Goal: Task Accomplishment & Management: Manage account settings

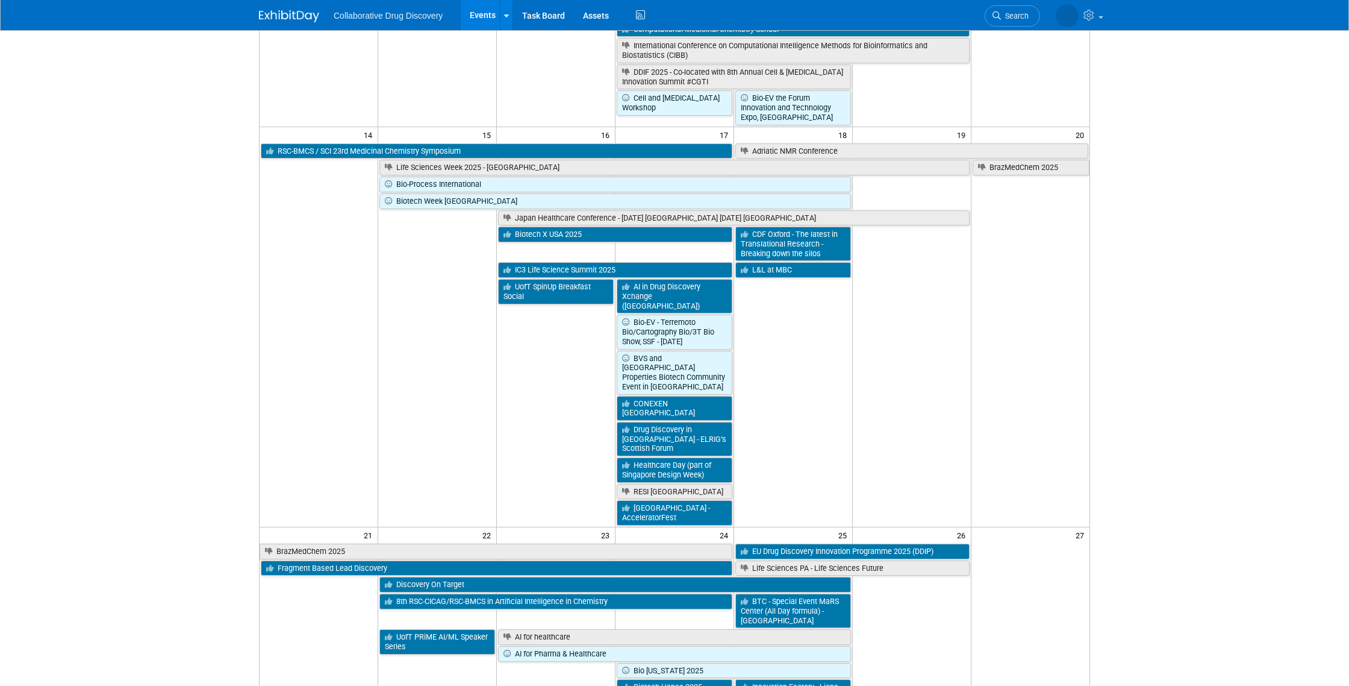
scroll to position [839, 0]
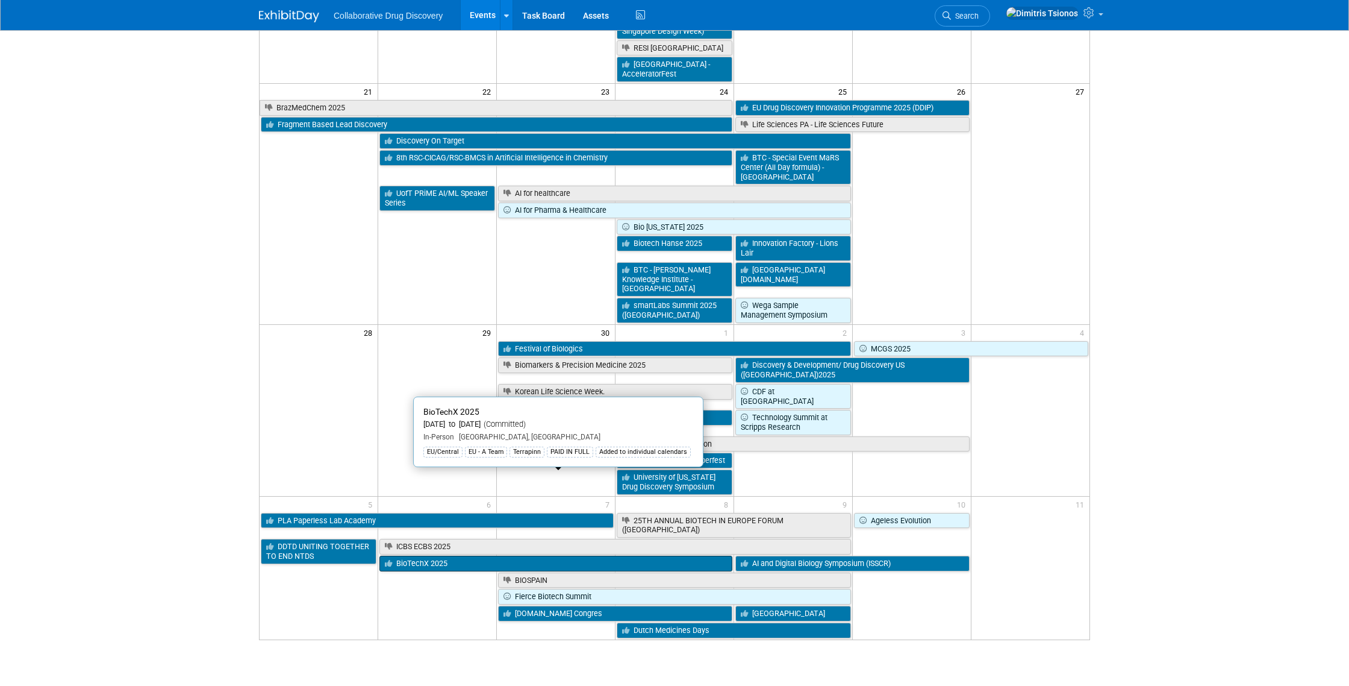
click at [439, 555] on link "BioTechX 2025" at bounding box center [556, 563] width 353 height 16
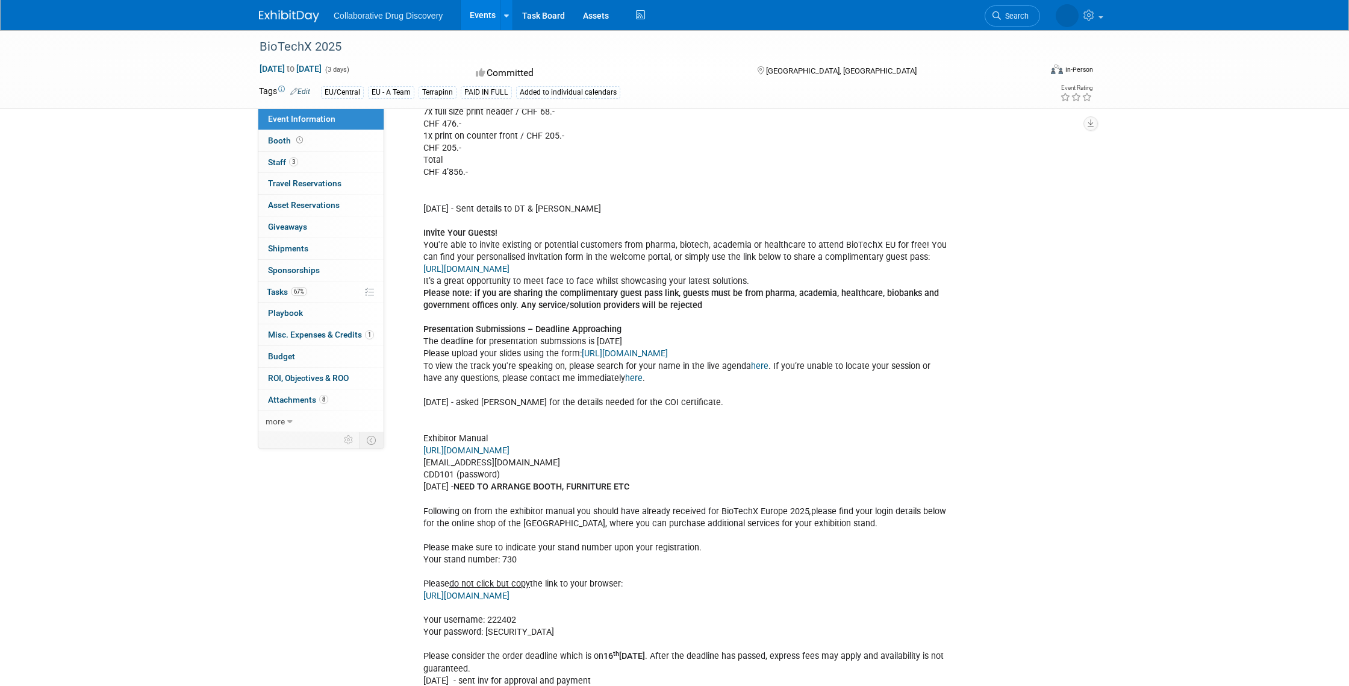
scroll to position [740, 0]
drag, startPoint x: 660, startPoint y: 605, endPoint x: 421, endPoint y: 612, distance: 238.7
click at [421, 612] on div "Furniture ordered - [DATE] - asked [DEMOGRAPHIC_DATA] to add electric 12x carpe…" at bounding box center [686, 383] width 543 height 1052
copy link "[URL][DOMAIN_NAME]"
click at [498, 629] on div "Furniture ordered - [DATE] - asked [DEMOGRAPHIC_DATA] to add electric 12x carpe…" at bounding box center [686, 383] width 543 height 1052
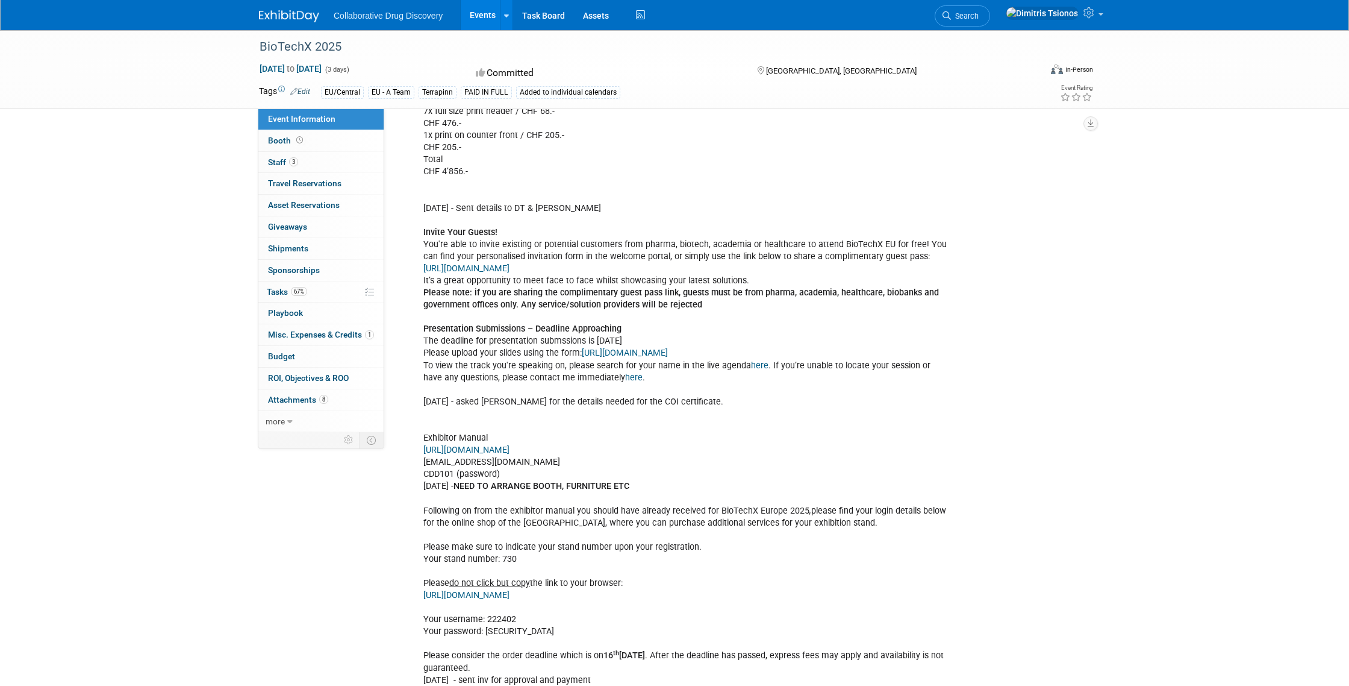
click at [498, 629] on div "Furniture ordered - [DATE] - asked [DEMOGRAPHIC_DATA] to add electric 12x carpe…" at bounding box center [686, 383] width 543 height 1052
copy div "222402"
click at [497, 645] on div "Furniture ordered - [DATE] - asked [DEMOGRAPHIC_DATA] to add electric 12x carpe…" at bounding box center [686, 383] width 543 height 1052
copy div "dqhp32"
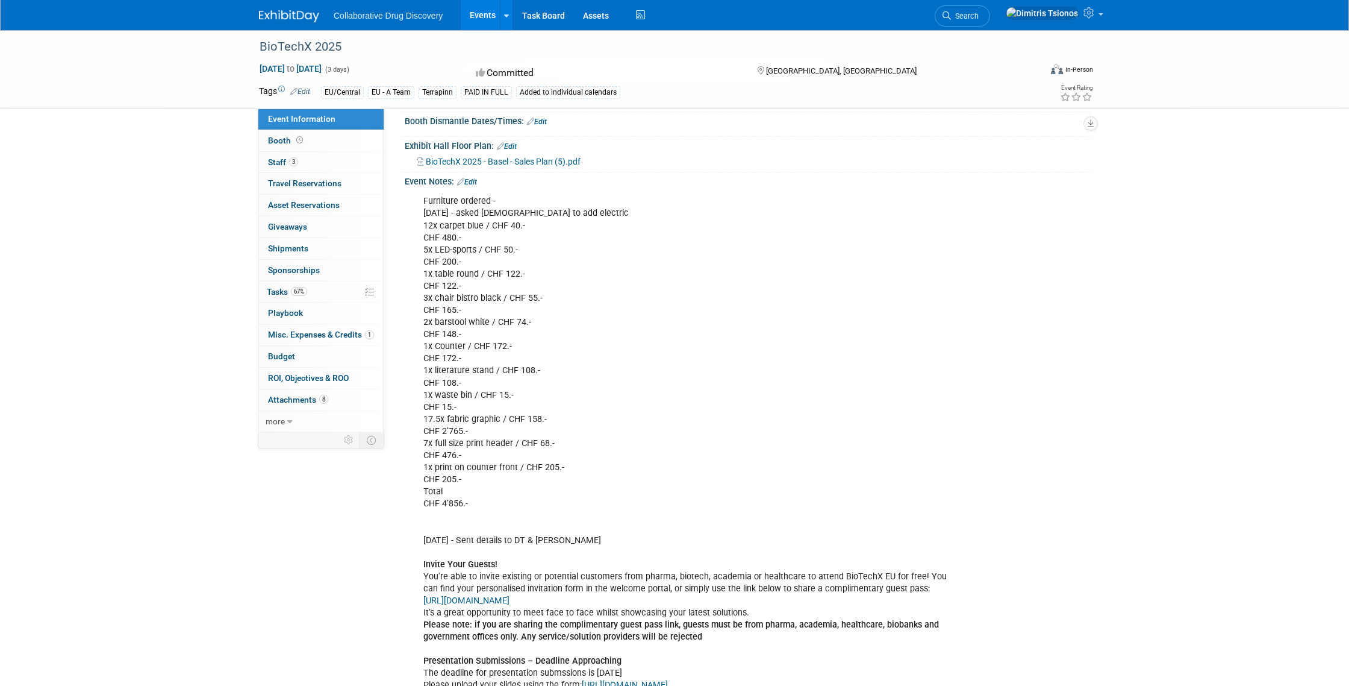
scroll to position [401, 0]
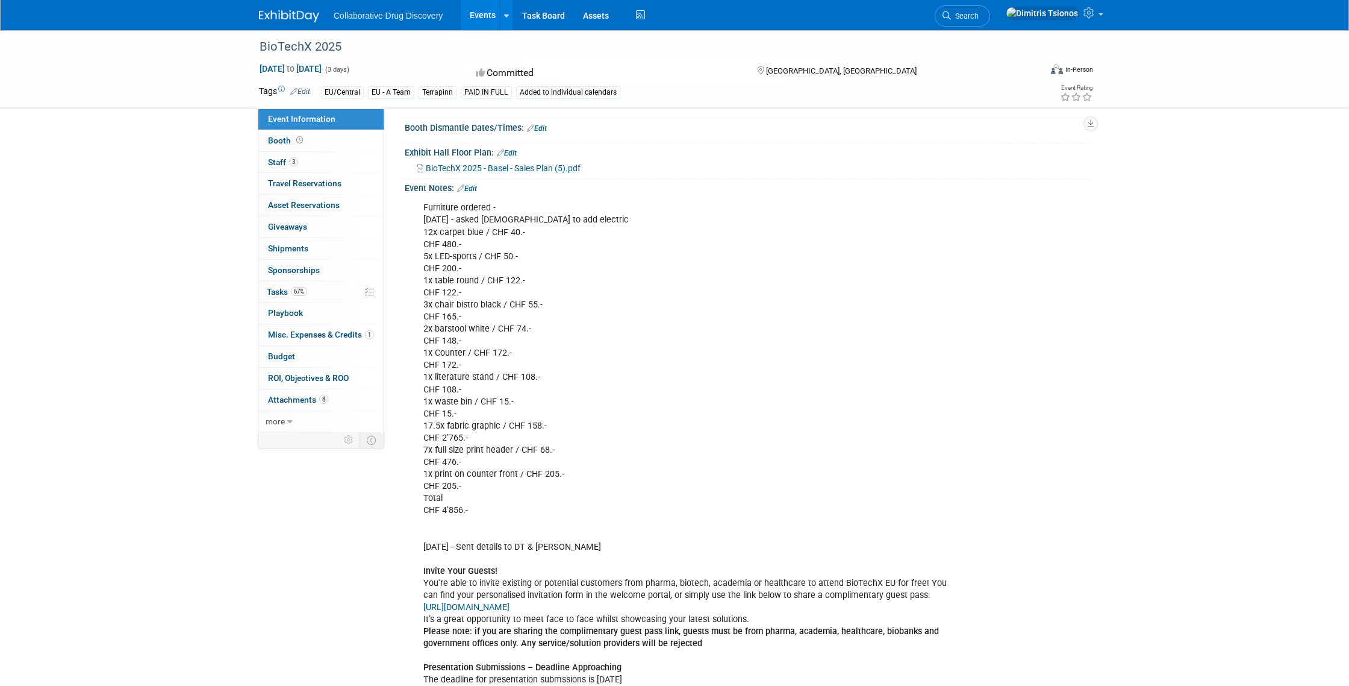
click at [527, 173] on span "BioTechX 2025 - Basel - Sales Plan (5).pdf" at bounding box center [503, 168] width 155 height 10
click at [513, 157] on link "Edit" at bounding box center [507, 153] width 20 height 8
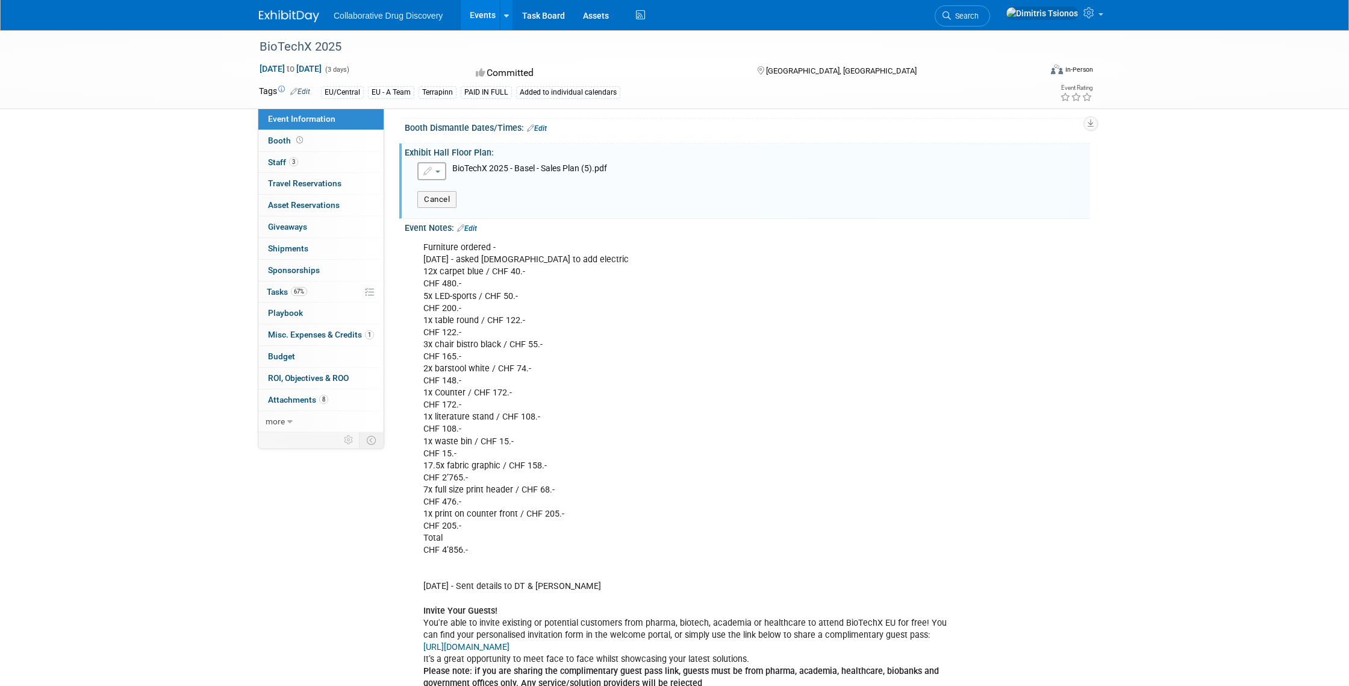
click at [437, 180] on button "button" at bounding box center [431, 171] width 29 height 18
click at [462, 217] on link "Remove attachment" at bounding box center [484, 208] width 132 height 17
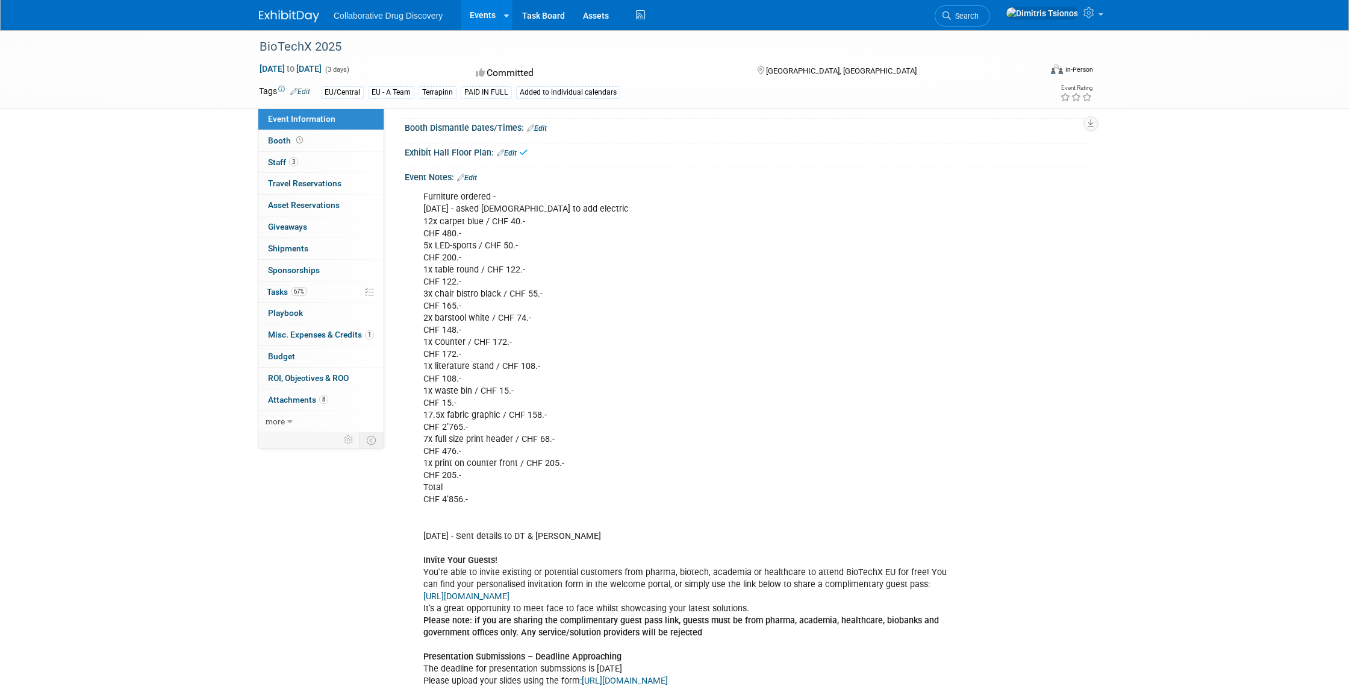
click at [524, 157] on icon at bounding box center [523, 152] width 8 height 9
click at [516, 157] on link "Edit" at bounding box center [507, 153] width 20 height 8
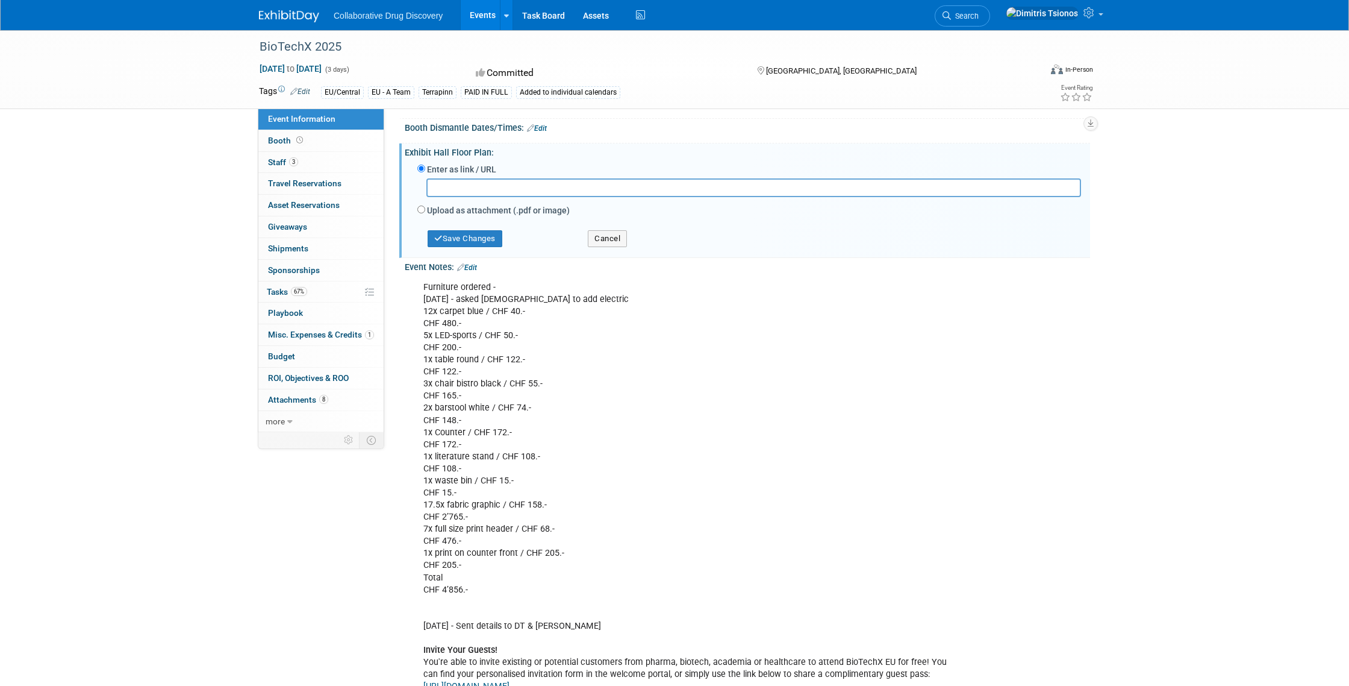
click at [460, 216] on label "Upload as attachment (.pdf or image)" at bounding box center [498, 210] width 143 height 12
click at [425, 213] on input "Upload as attachment (.pdf or image)" at bounding box center [421, 209] width 8 height 8
radio input "true"
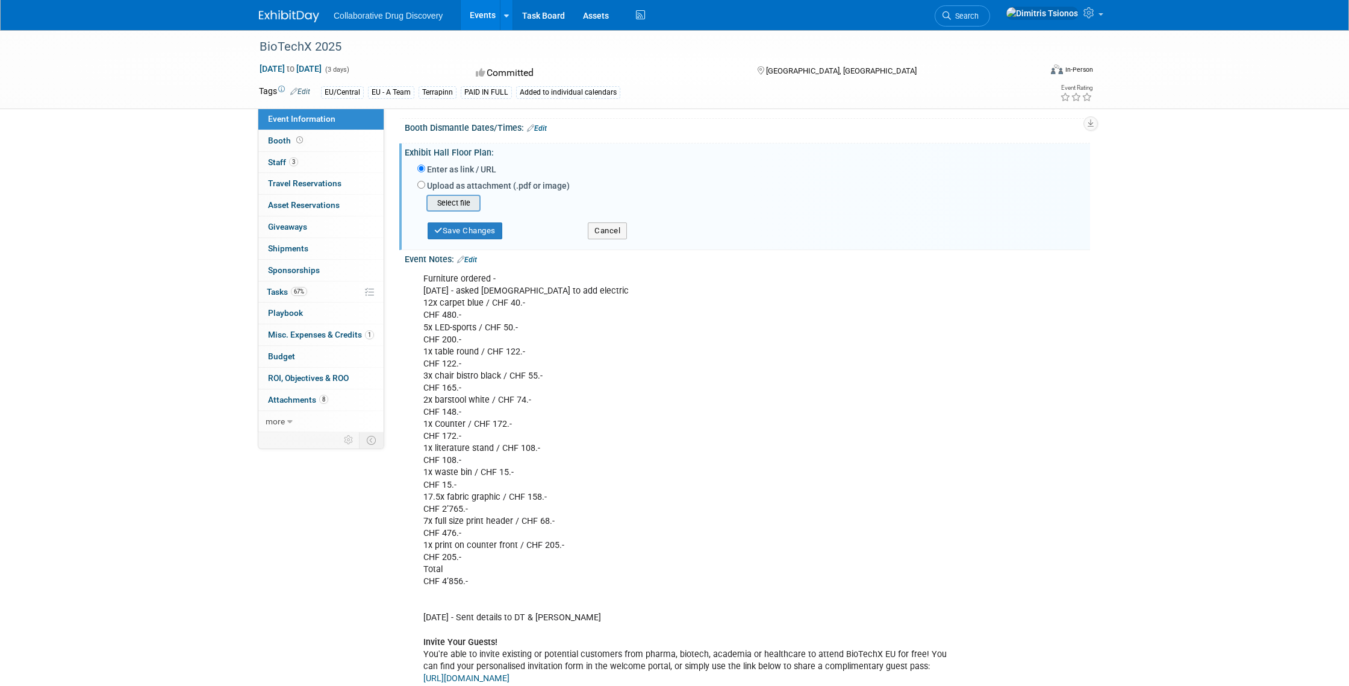
click at [460, 210] on input "file" at bounding box center [407, 203] width 143 height 14
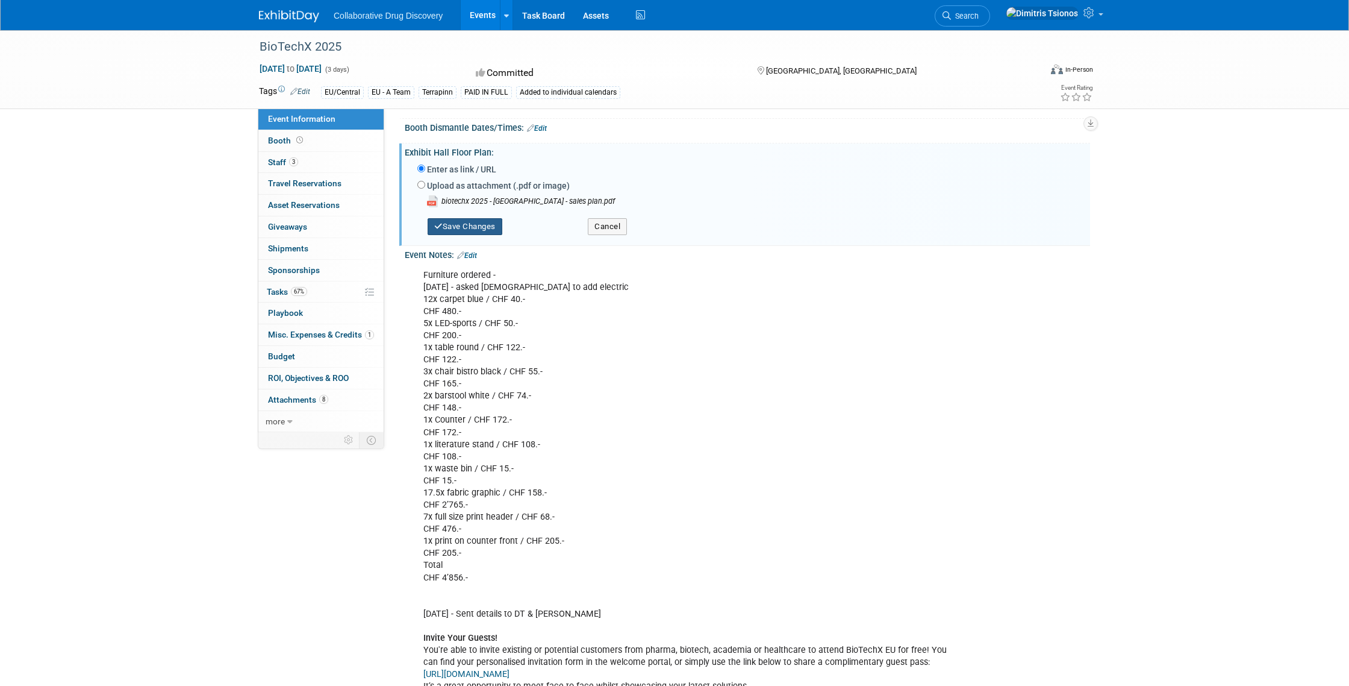
click at [490, 235] on button "Save Changes" at bounding box center [465, 226] width 75 height 17
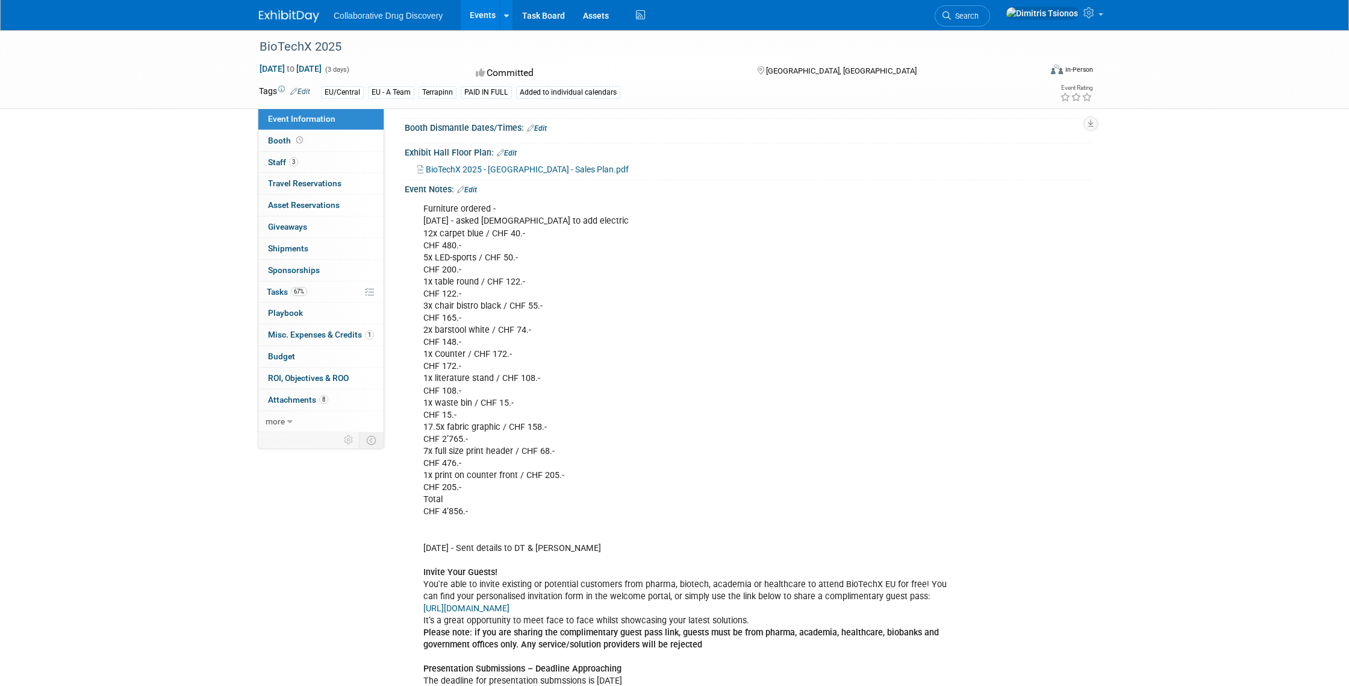
click at [545, 174] on span "BioTechX 2025 - [GEOGRAPHIC_DATA] - Sales Plan.pdf" at bounding box center [527, 169] width 203 height 10
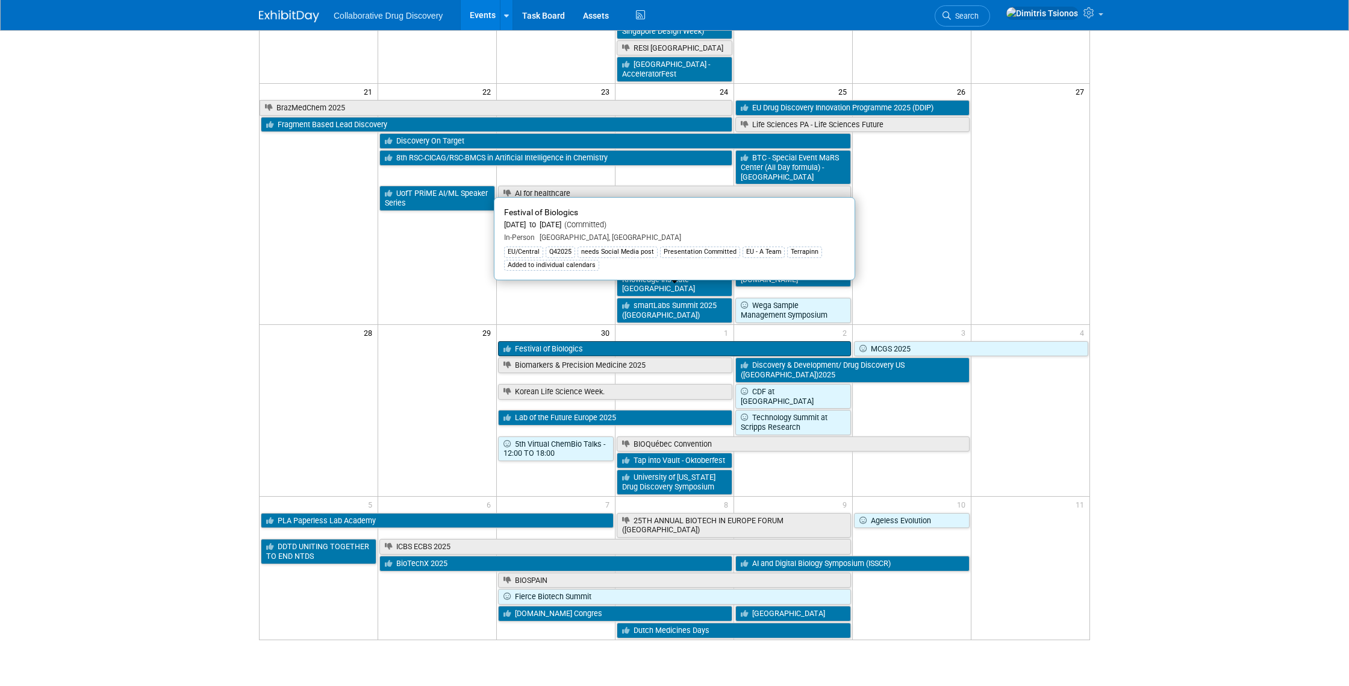
click at [613, 341] on link "Festival of Biologics" at bounding box center [674, 349] width 353 height 16
